Goal: Ask a question

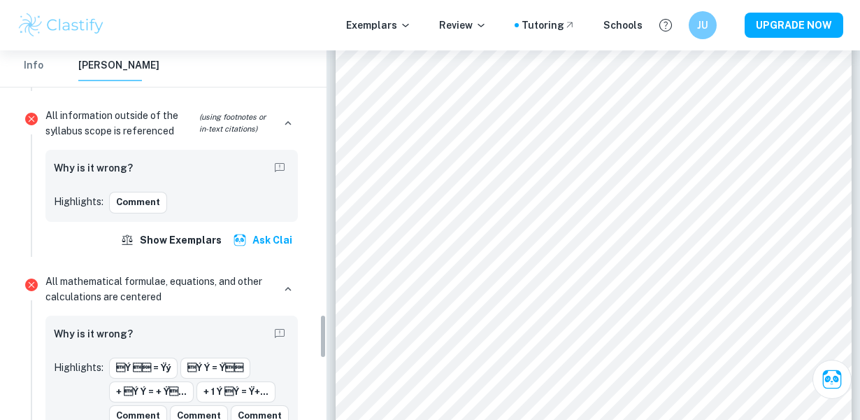
scroll to position [2180, 0]
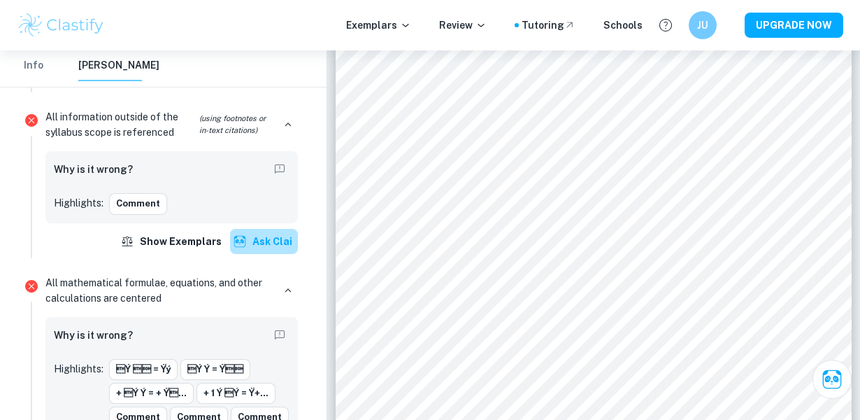
click at [264, 236] on button "Ask Clai" at bounding box center [264, 241] width 68 height 25
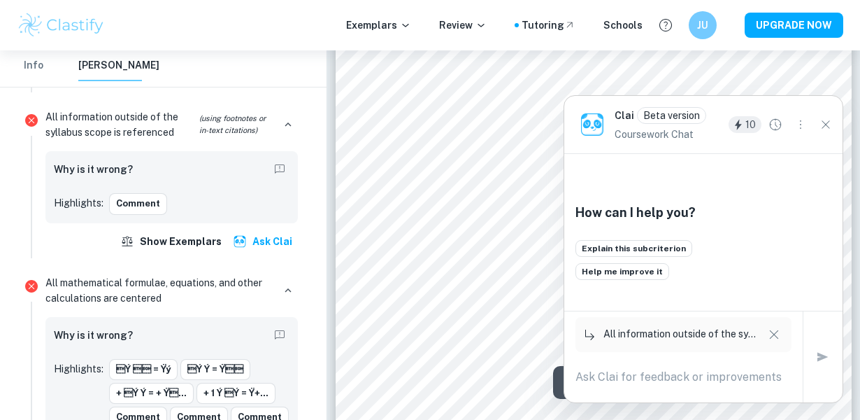
click at [818, 129] on icon "Close" at bounding box center [825, 124] width 15 height 15
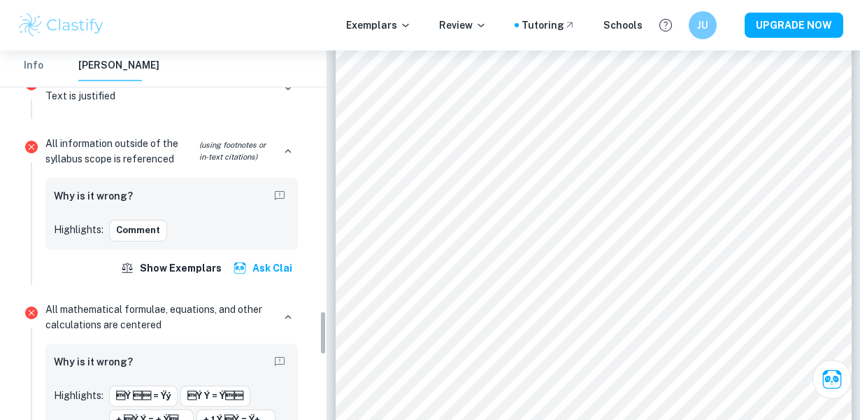
scroll to position [2142, 0]
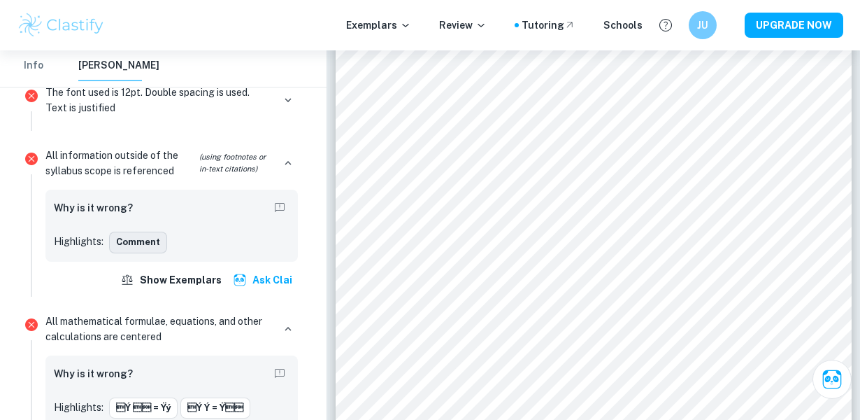
click at [122, 237] on button "Comment" at bounding box center [138, 242] width 58 height 21
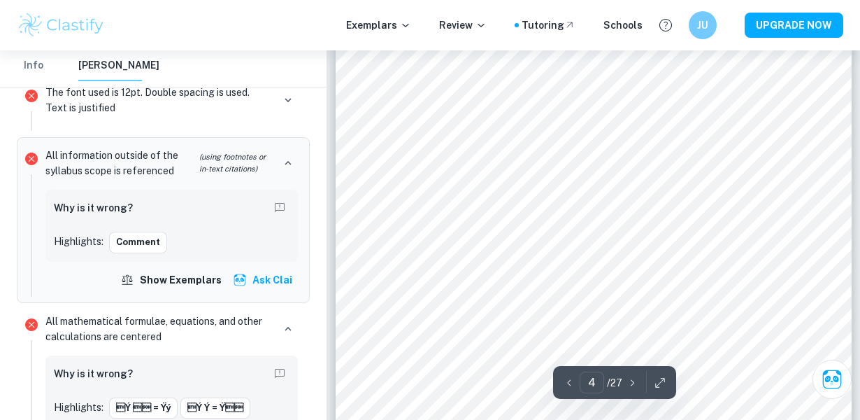
scroll to position [2501, 0]
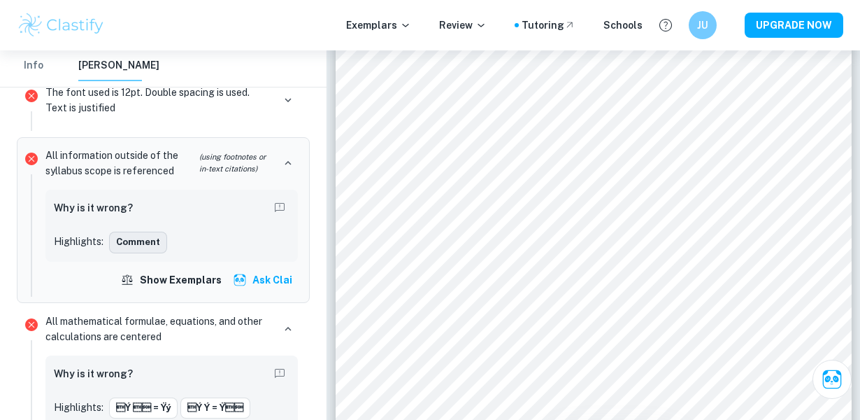
click at [155, 232] on button "Comment" at bounding box center [138, 242] width 58 height 21
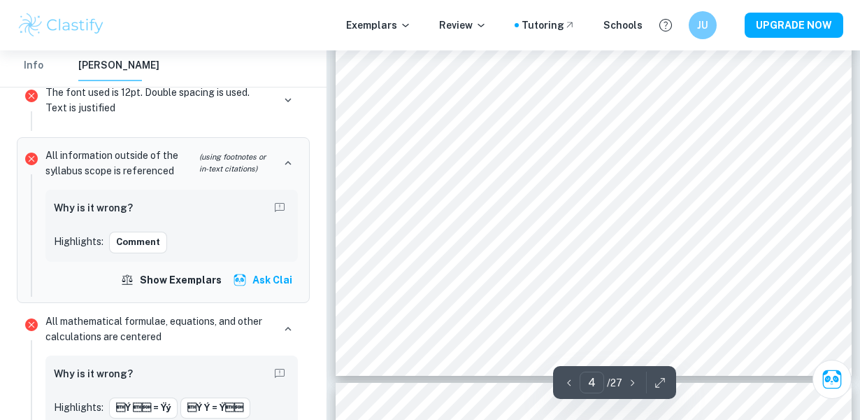
scroll to position [2621, 0]
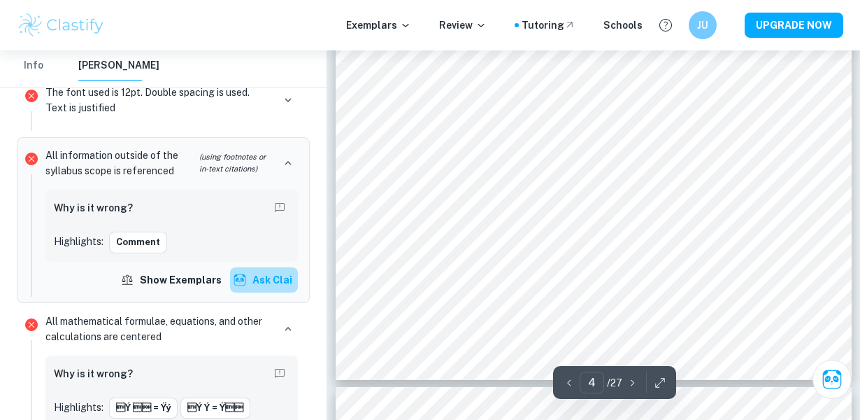
click at [282, 276] on button "Ask Clai" at bounding box center [264, 279] width 68 height 25
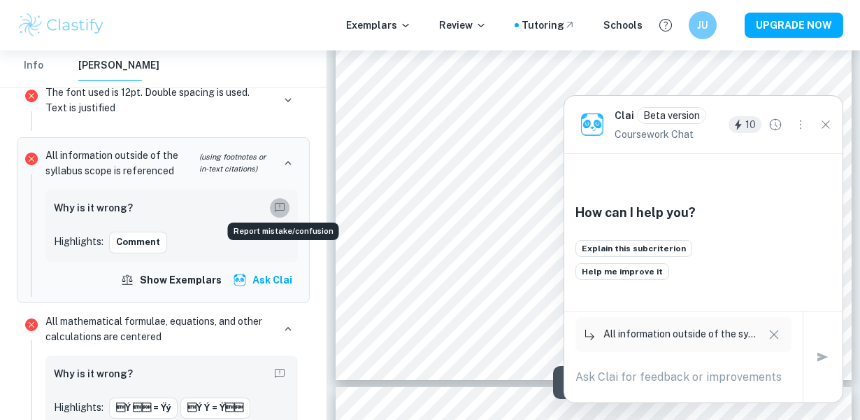
click at [281, 201] on icon "Report mistake/confusion" at bounding box center [279, 207] width 13 height 13
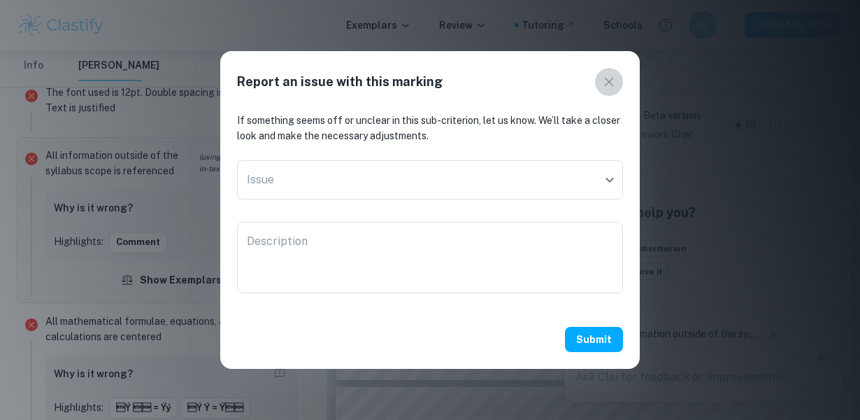
click at [607, 76] on icon "button" at bounding box center [609, 81] width 17 height 17
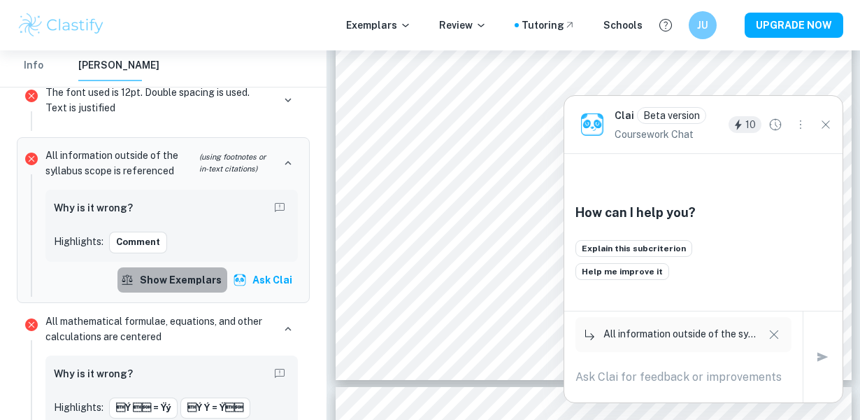
click at [225, 280] on button "Show exemplars" at bounding box center [173, 279] width 110 height 25
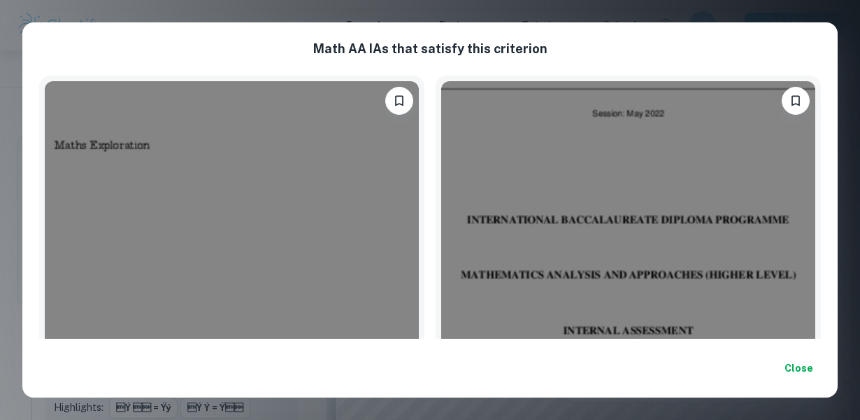
click at [787, 364] on button "Close" at bounding box center [798, 367] width 45 height 25
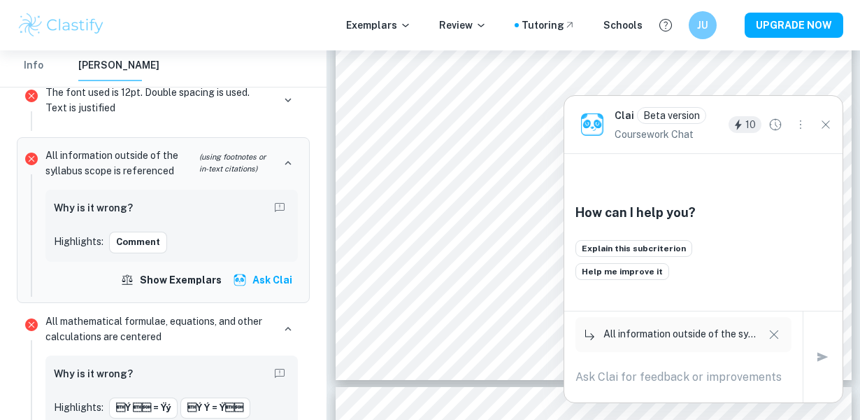
click at [661, 383] on textarea at bounding box center [684, 377] width 216 height 16
type textarea "why is it wrong"
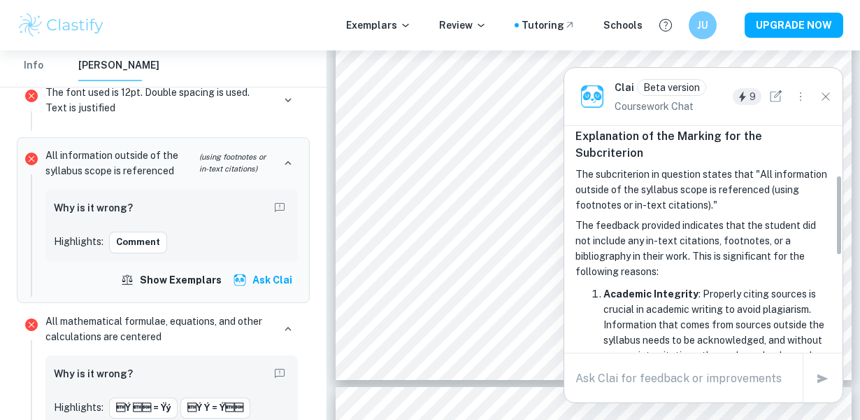
scroll to position [320, 0]
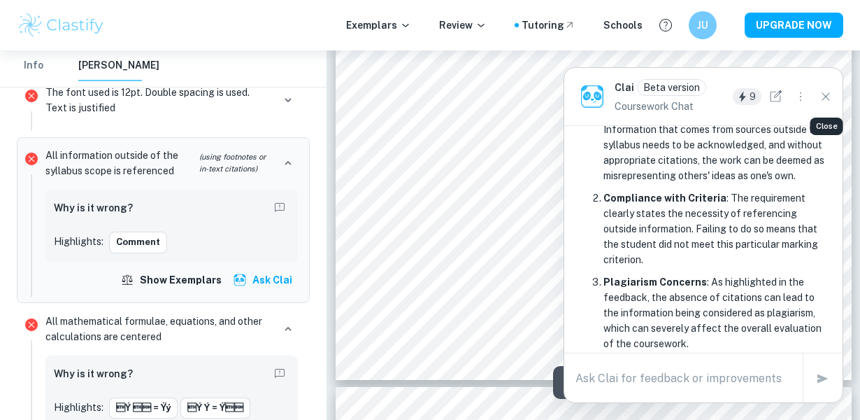
click at [826, 100] on icon "Close" at bounding box center [825, 96] width 15 height 15
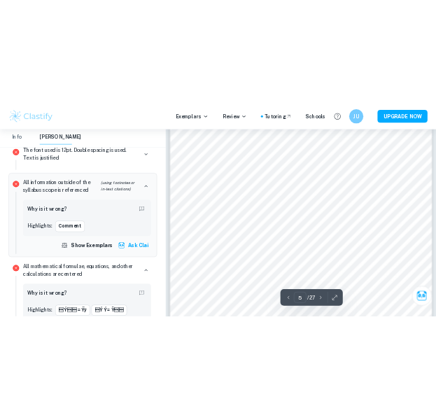
scroll to position [3157, 0]
